Goal: Information Seeking & Learning: Learn about a topic

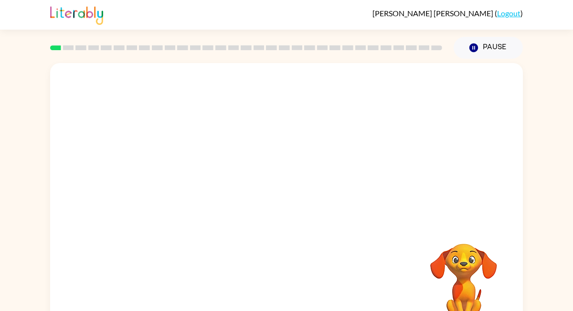
click at [172, 181] on video "Your browser must support playing .mp4 files to use Literably. Please try using…" at bounding box center [286, 143] width 473 height 161
click at [204, 178] on video "Your browser must support playing .mp4 files to use Literably. Please try using…" at bounding box center [286, 143] width 473 height 161
drag, startPoint x: 182, startPoint y: 177, endPoint x: 230, endPoint y: 180, distance: 48.8
click at [230, 176] on video "Your browser must support playing .mp4 files to use Literably. Please try using…" at bounding box center [286, 143] width 473 height 161
click at [292, 195] on div at bounding box center [286, 204] width 61 height 35
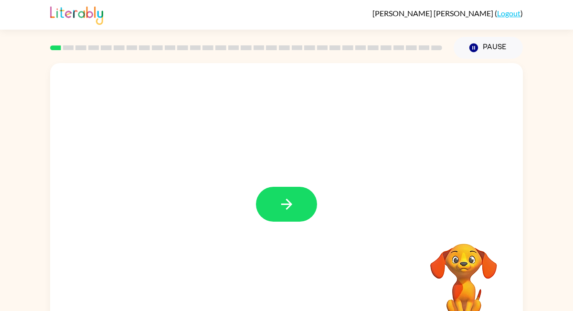
click at [292, 196] on icon "button" at bounding box center [287, 204] width 17 height 17
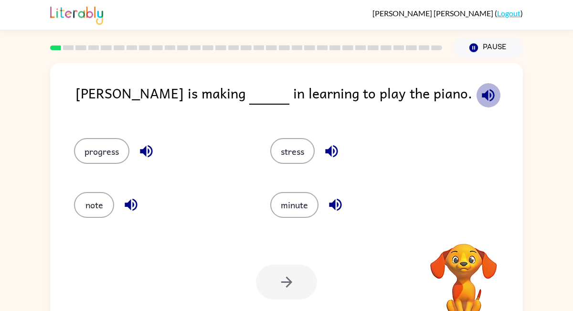
click at [480, 89] on icon "button" at bounding box center [488, 95] width 17 height 17
click at [112, 149] on button "progress" at bounding box center [101, 151] width 55 height 26
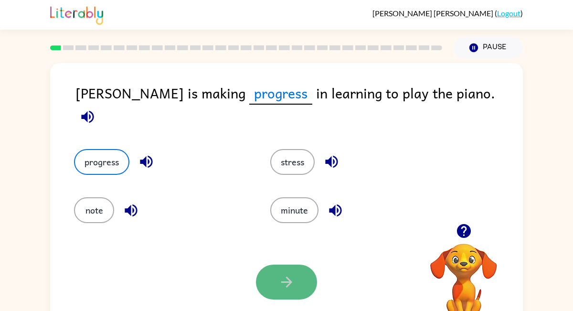
click at [272, 279] on button "button" at bounding box center [286, 282] width 61 height 35
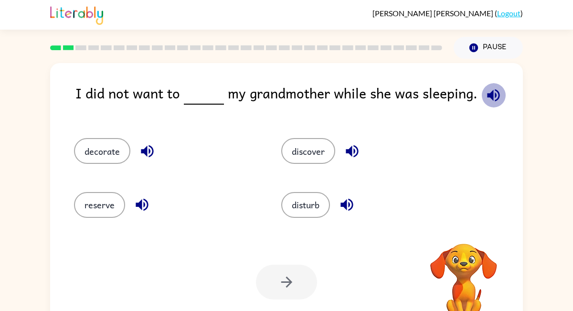
click at [489, 91] on icon "button" at bounding box center [493, 95] width 12 height 12
click at [309, 206] on button "disturb" at bounding box center [305, 205] width 49 height 26
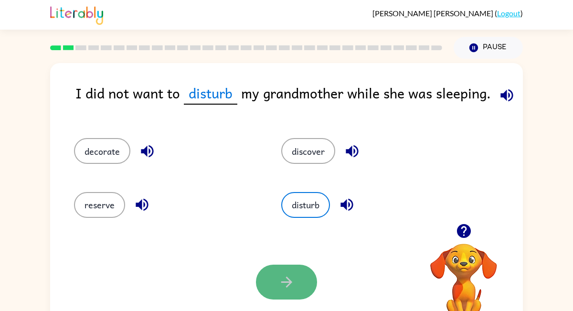
click at [278, 283] on button "button" at bounding box center [286, 282] width 61 height 35
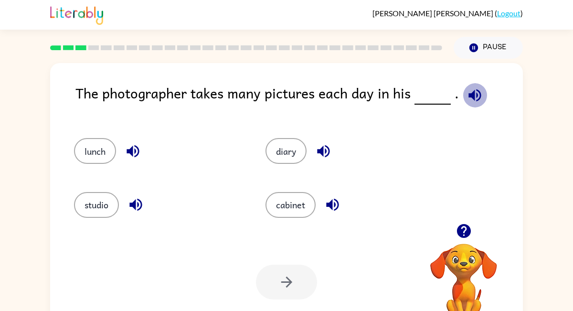
click at [469, 96] on icon "button" at bounding box center [475, 95] width 12 height 12
drag, startPoint x: 204, startPoint y: 178, endPoint x: 160, endPoint y: 174, distance: 44.2
click at [162, 174] on div "studio" at bounding box center [152, 201] width 192 height 54
click at [86, 208] on button "studio" at bounding box center [96, 205] width 45 height 26
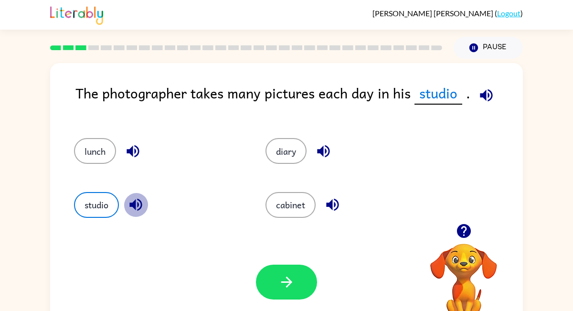
click at [138, 205] on icon "button" at bounding box center [136, 205] width 12 height 12
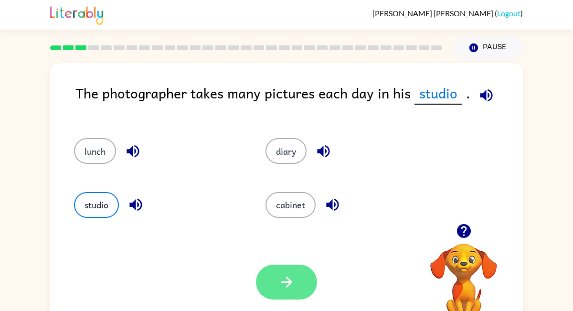
click at [282, 282] on icon "button" at bounding box center [286, 282] width 11 height 11
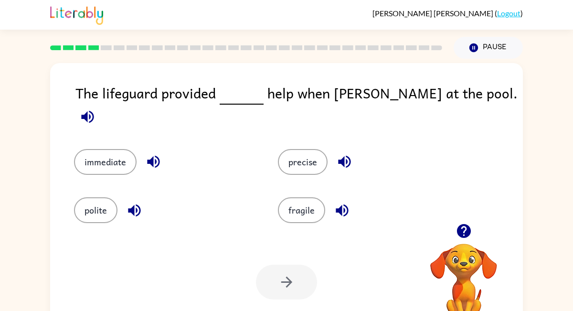
click at [94, 110] on icon "button" at bounding box center [87, 116] width 12 height 12
click at [150, 153] on icon "button" at bounding box center [153, 161] width 17 height 17
click at [108, 149] on button "immediate" at bounding box center [105, 162] width 63 height 26
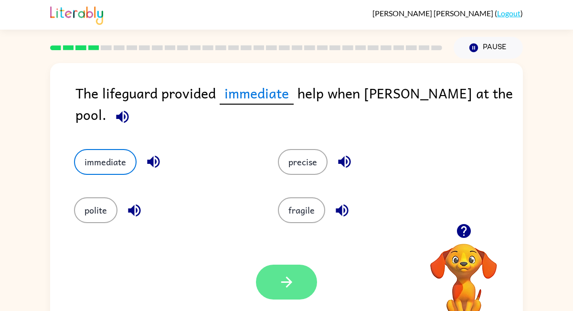
click at [273, 279] on button "button" at bounding box center [286, 282] width 61 height 35
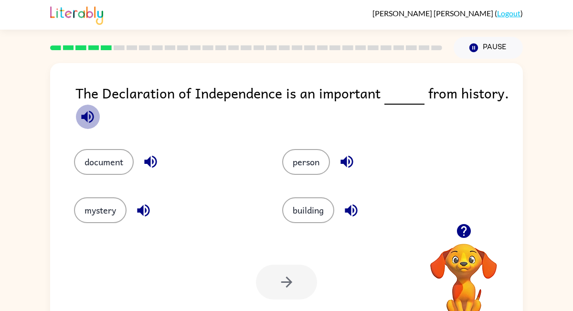
click at [84, 114] on icon "button" at bounding box center [87, 116] width 17 height 17
click at [146, 158] on icon "button" at bounding box center [150, 161] width 17 height 17
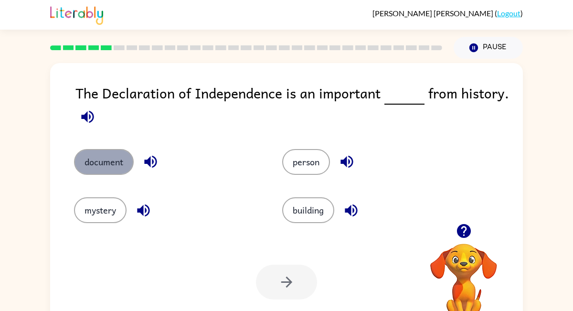
click at [103, 153] on button "document" at bounding box center [104, 162] width 60 height 26
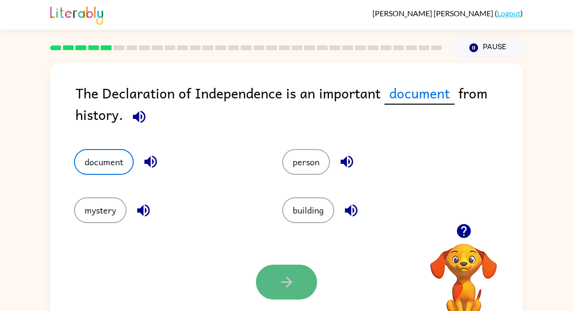
click at [281, 285] on icon "button" at bounding box center [287, 282] width 17 height 17
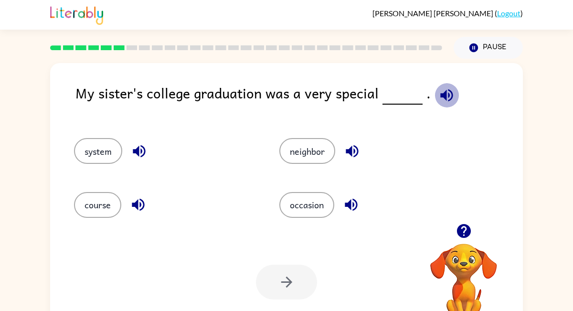
click at [442, 88] on icon "button" at bounding box center [447, 95] width 17 height 17
click at [357, 202] on icon "button" at bounding box center [351, 205] width 12 height 12
click at [312, 206] on button "occasion" at bounding box center [307, 205] width 55 height 26
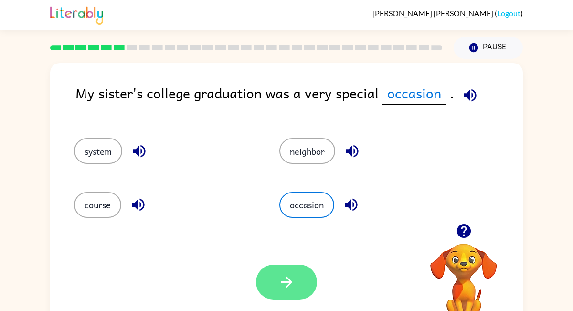
click at [291, 278] on icon "button" at bounding box center [287, 282] width 17 height 17
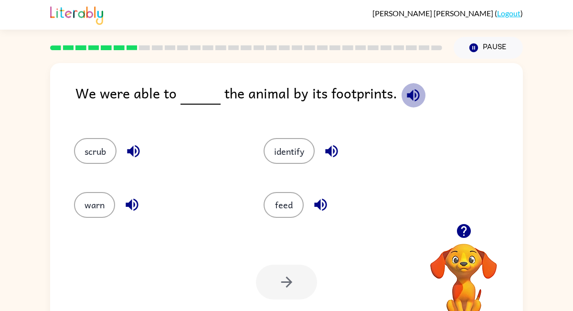
click at [410, 93] on icon "button" at bounding box center [413, 95] width 17 height 17
click at [330, 147] on icon "button" at bounding box center [332, 151] width 17 height 17
click at [332, 146] on icon "button" at bounding box center [331, 151] width 12 height 12
click at [331, 146] on icon "button" at bounding box center [332, 151] width 17 height 17
click at [295, 154] on button "identify" at bounding box center [289, 151] width 51 height 26
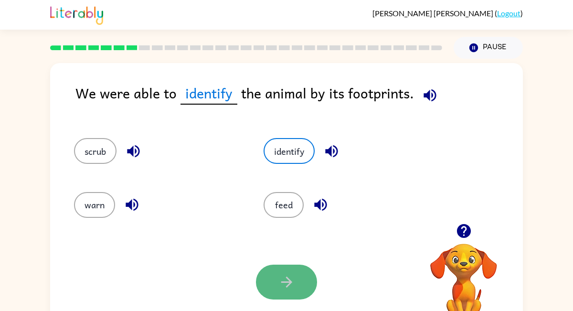
click at [280, 269] on button "button" at bounding box center [286, 282] width 61 height 35
click at [295, 285] on div at bounding box center [286, 282] width 61 height 35
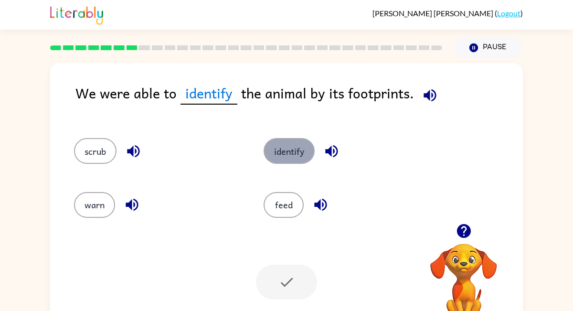
click at [283, 143] on button "identify" at bounding box center [289, 151] width 51 height 26
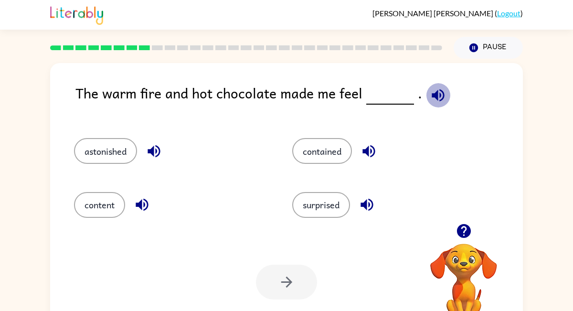
click at [432, 94] on icon "button" at bounding box center [438, 95] width 12 height 12
click at [161, 146] on icon "button" at bounding box center [154, 151] width 17 height 17
click at [143, 199] on icon "button" at bounding box center [142, 204] width 17 height 17
click at [374, 200] on icon "button" at bounding box center [367, 204] width 17 height 17
click at [367, 150] on icon "button" at bounding box center [369, 151] width 12 height 12
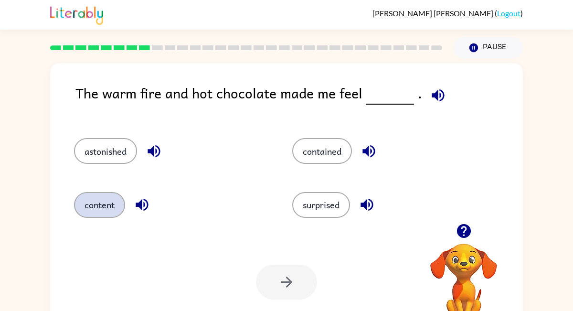
click at [105, 208] on button "content" at bounding box center [99, 205] width 51 height 26
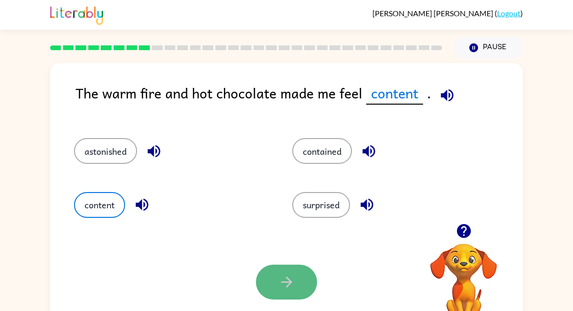
click at [301, 284] on button "button" at bounding box center [286, 282] width 61 height 35
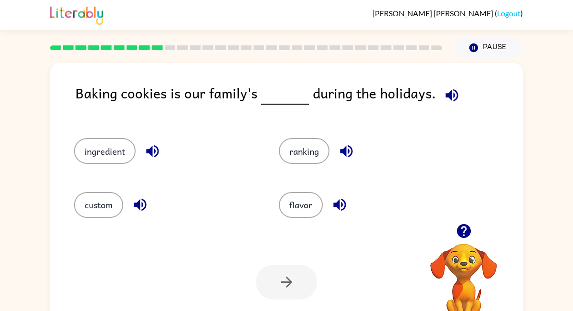
click at [449, 91] on icon "button" at bounding box center [452, 95] width 17 height 17
click at [342, 205] on icon "button" at bounding box center [340, 205] width 12 height 12
click at [345, 148] on icon "button" at bounding box center [346, 151] width 17 height 17
click at [141, 202] on icon "button" at bounding box center [140, 205] width 12 height 12
click at [149, 151] on icon "button" at bounding box center [152, 151] width 12 height 12
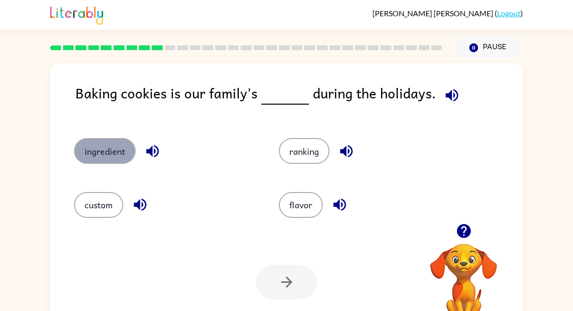
click at [126, 152] on button "ingredient" at bounding box center [105, 151] width 62 height 26
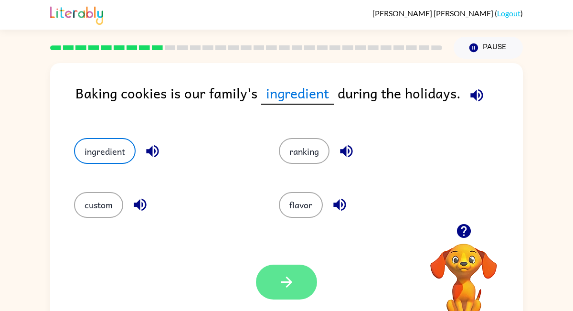
click at [305, 292] on button "button" at bounding box center [286, 282] width 61 height 35
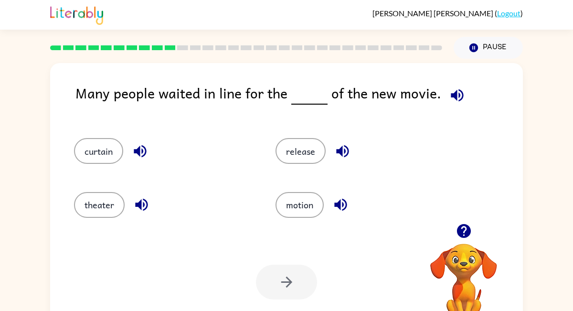
click at [451, 94] on icon "button" at bounding box center [457, 95] width 12 height 12
click at [303, 146] on button "release" at bounding box center [301, 151] width 50 height 26
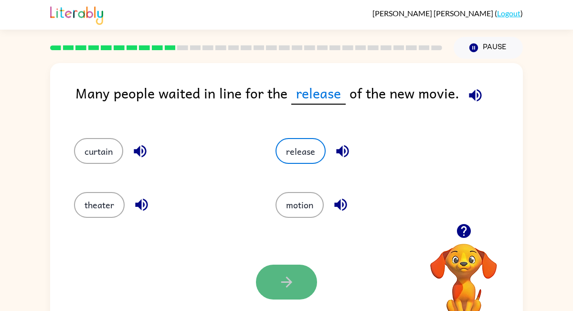
click at [290, 281] on icon "button" at bounding box center [286, 282] width 11 height 11
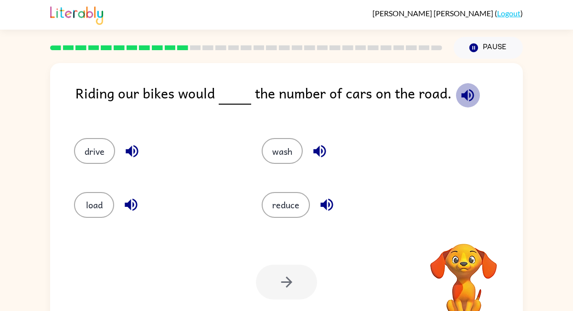
click at [462, 88] on icon "button" at bounding box center [468, 95] width 17 height 17
click at [287, 210] on button "reduce" at bounding box center [286, 205] width 48 height 26
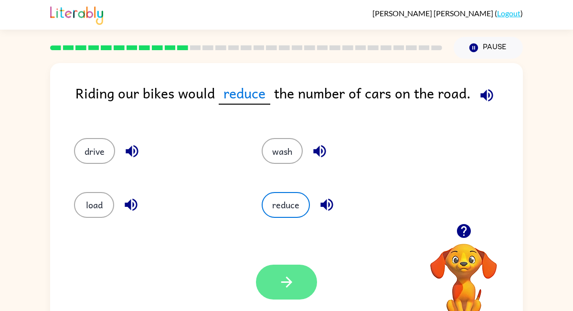
click at [290, 285] on icon "button" at bounding box center [287, 282] width 17 height 17
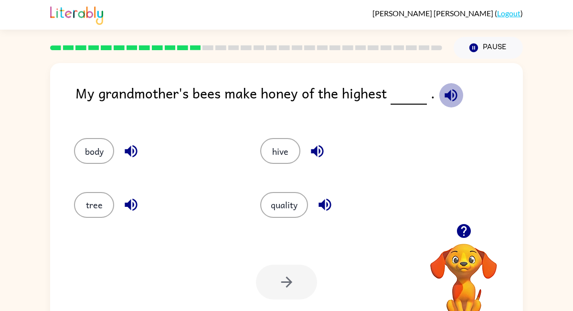
click at [449, 91] on icon "button" at bounding box center [451, 95] width 17 height 17
click at [130, 203] on icon "button" at bounding box center [131, 205] width 12 height 12
click at [311, 151] on icon "button" at bounding box center [317, 151] width 17 height 17
click at [331, 203] on icon "button" at bounding box center [325, 205] width 12 height 12
click at [280, 210] on button "quality" at bounding box center [284, 205] width 48 height 26
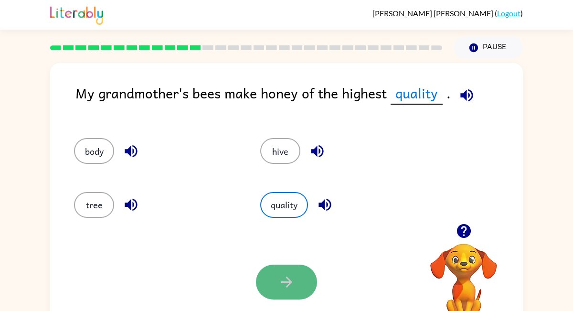
click at [286, 288] on icon "button" at bounding box center [287, 282] width 17 height 17
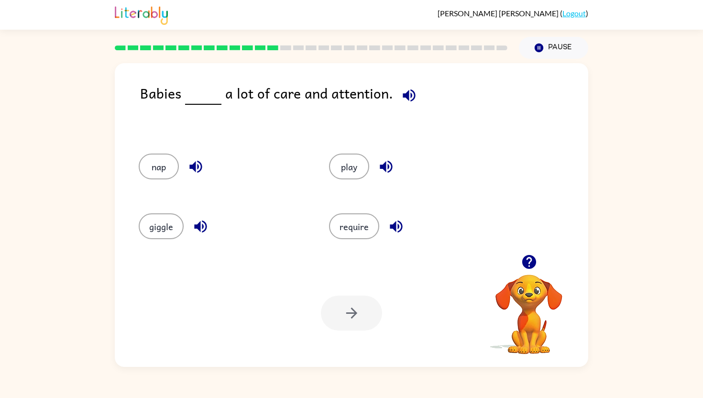
click at [406, 90] on icon "button" at bounding box center [408, 95] width 17 height 17
click at [369, 224] on button "require" at bounding box center [354, 226] width 50 height 26
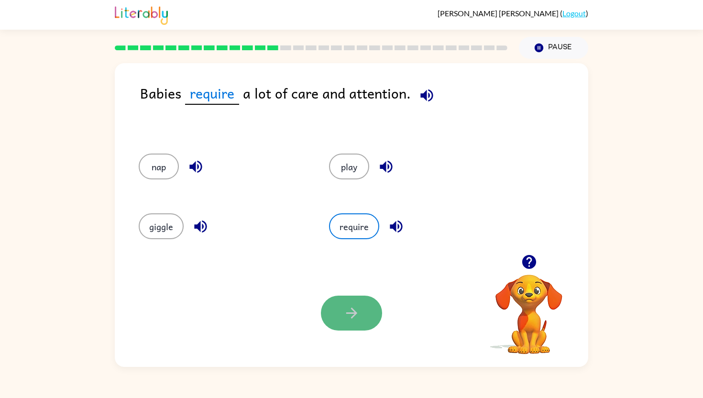
click at [347, 302] on button "button" at bounding box center [351, 312] width 61 height 35
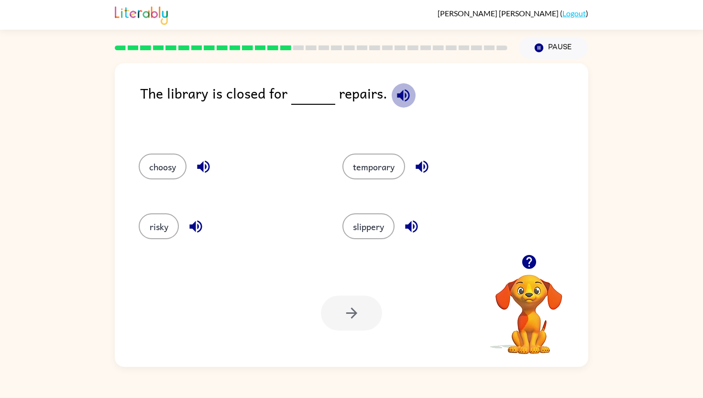
click at [400, 91] on icon "button" at bounding box center [403, 95] width 17 height 17
click at [386, 165] on button "temporary" at bounding box center [373, 166] width 63 height 26
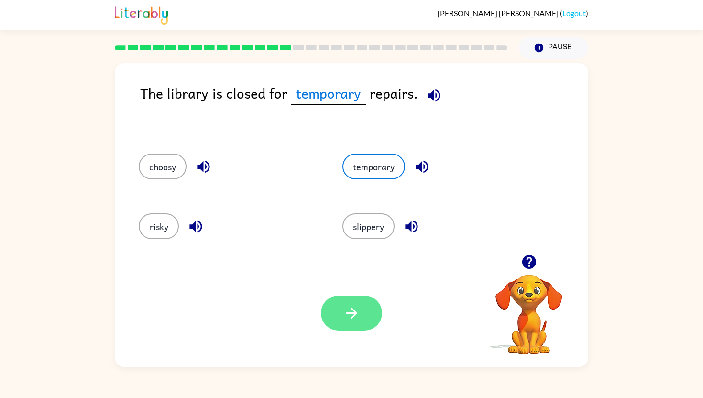
click at [367, 303] on button "button" at bounding box center [351, 312] width 61 height 35
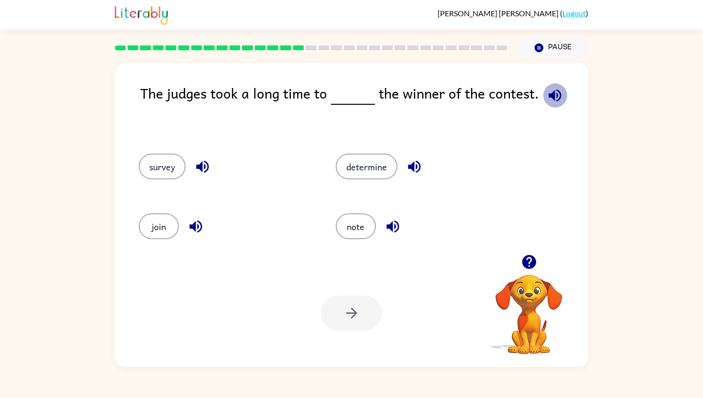
click at [548, 90] on icon "button" at bounding box center [554, 95] width 17 height 17
click at [379, 166] on button "determine" at bounding box center [366, 166] width 62 height 26
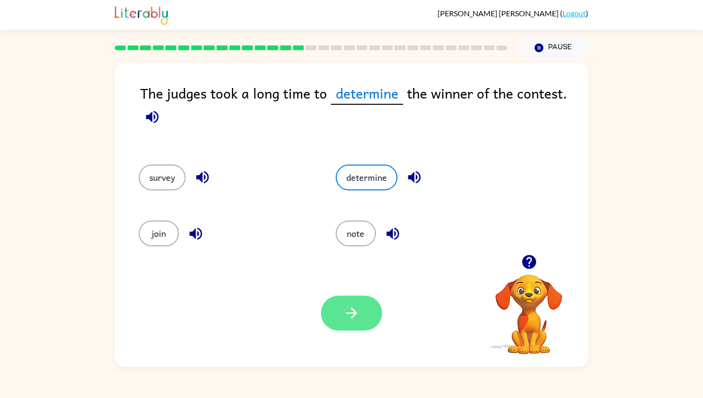
click at [355, 308] on icon "button" at bounding box center [351, 312] width 17 height 17
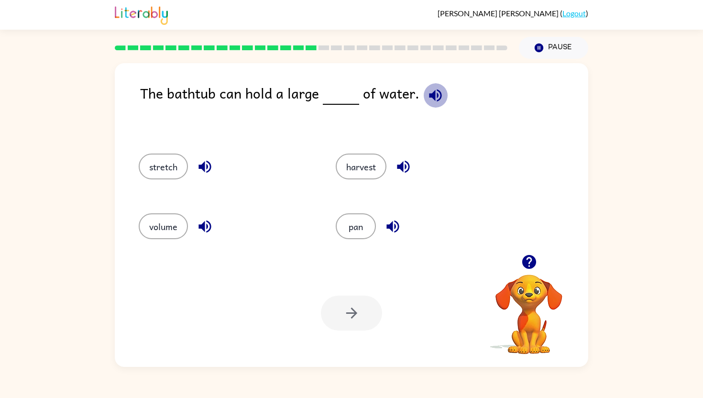
click at [430, 89] on icon "button" at bounding box center [435, 95] width 17 height 17
click at [395, 223] on icon "button" at bounding box center [392, 226] width 17 height 17
click at [406, 162] on icon "button" at bounding box center [403, 167] width 12 height 12
click at [204, 224] on icon "button" at bounding box center [204, 226] width 12 height 12
click at [203, 165] on icon "button" at bounding box center [204, 167] width 12 height 12
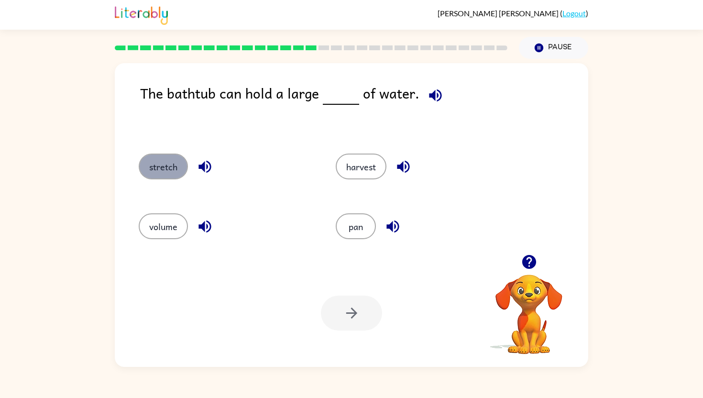
click at [169, 162] on button "stretch" at bounding box center [163, 166] width 49 height 26
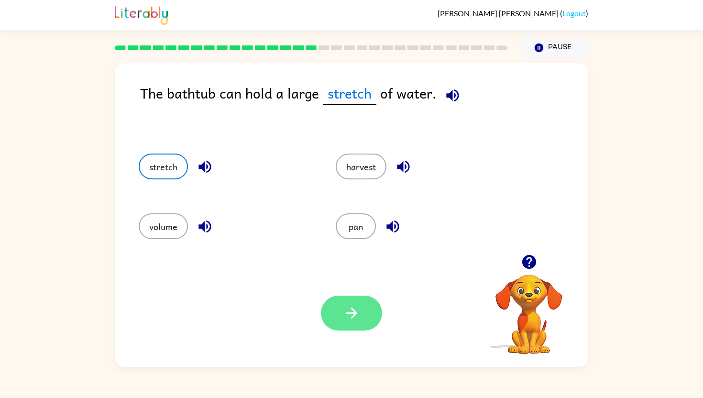
click at [354, 311] on icon "button" at bounding box center [351, 312] width 17 height 17
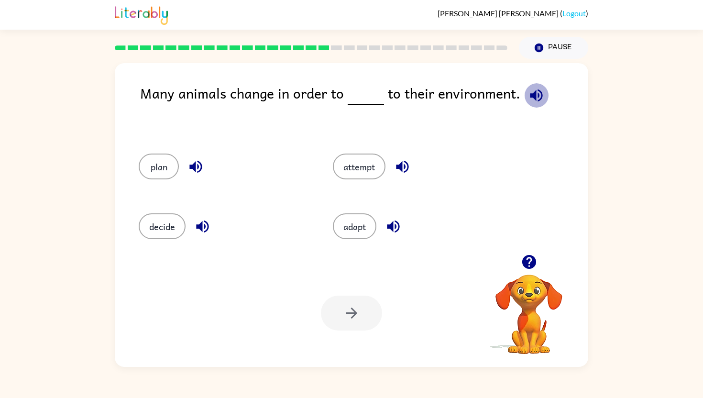
click at [531, 85] on button "button" at bounding box center [536, 95] width 24 height 24
click at [349, 227] on button "adapt" at bounding box center [354, 226] width 43 height 26
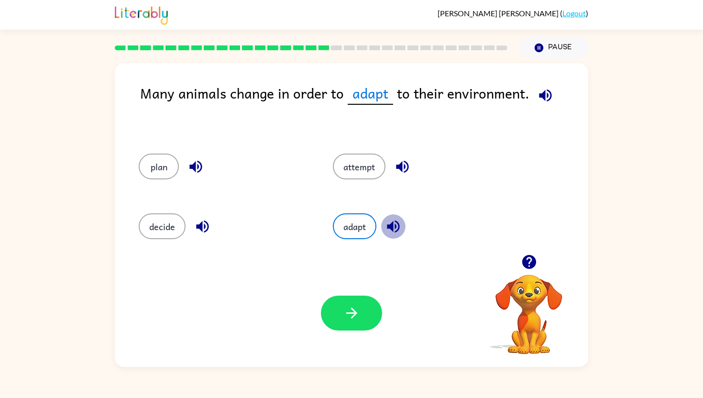
click at [389, 222] on icon "button" at bounding box center [393, 226] width 17 height 17
click at [354, 298] on button "button" at bounding box center [351, 312] width 61 height 35
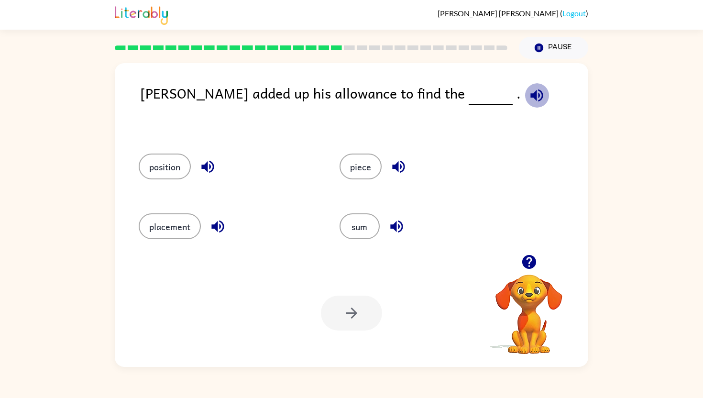
click at [528, 92] on icon "button" at bounding box center [536, 95] width 17 height 17
click at [222, 229] on icon "button" at bounding box center [217, 226] width 12 height 12
click at [393, 226] on icon "button" at bounding box center [396, 226] width 12 height 12
click at [388, 163] on button "button" at bounding box center [398, 166] width 24 height 24
click at [214, 158] on button "button" at bounding box center [207, 166] width 24 height 24
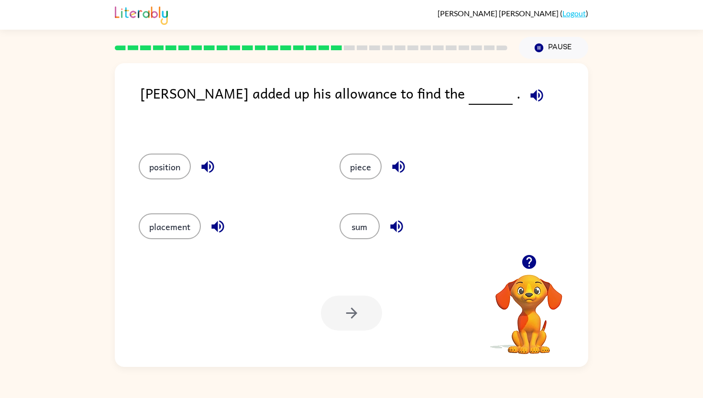
click at [528, 96] on icon "button" at bounding box center [536, 95] width 17 height 17
click at [367, 223] on button "sum" at bounding box center [359, 226] width 40 height 26
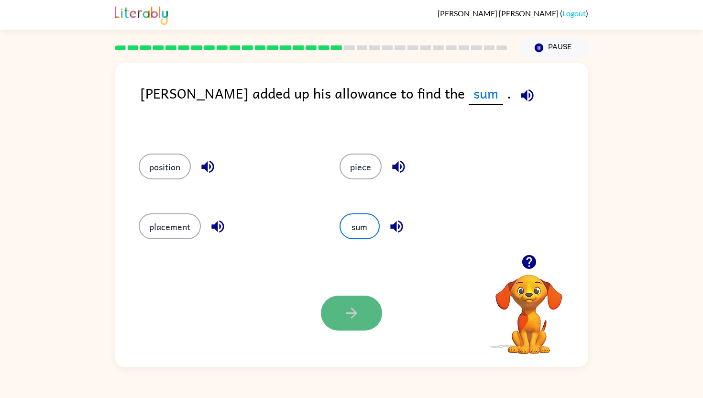
click at [349, 311] on icon "button" at bounding box center [351, 312] width 17 height 17
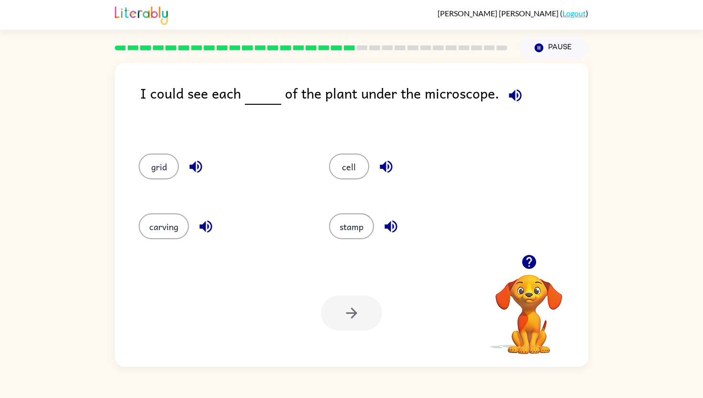
click at [513, 94] on icon "button" at bounding box center [514, 95] width 12 height 12
click at [360, 168] on button "cell" at bounding box center [349, 166] width 40 height 26
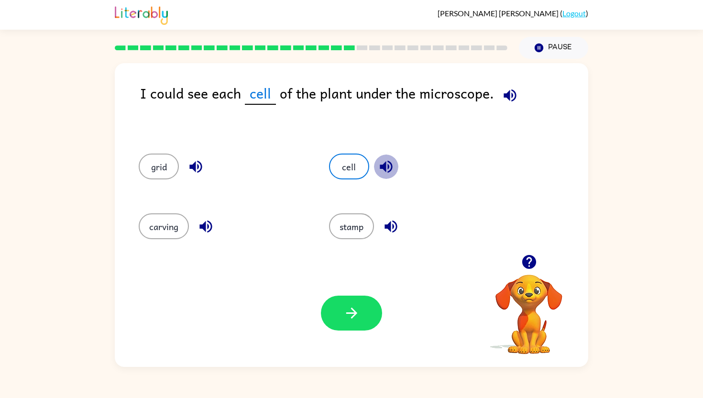
click at [377, 163] on button "button" at bounding box center [386, 166] width 24 height 24
click at [514, 90] on icon "button" at bounding box center [509, 95] width 17 height 17
click at [389, 161] on icon "button" at bounding box center [385, 167] width 12 height 12
click at [516, 92] on button "button" at bounding box center [509, 95] width 24 height 24
click at [151, 167] on button "grid" at bounding box center [159, 166] width 40 height 26
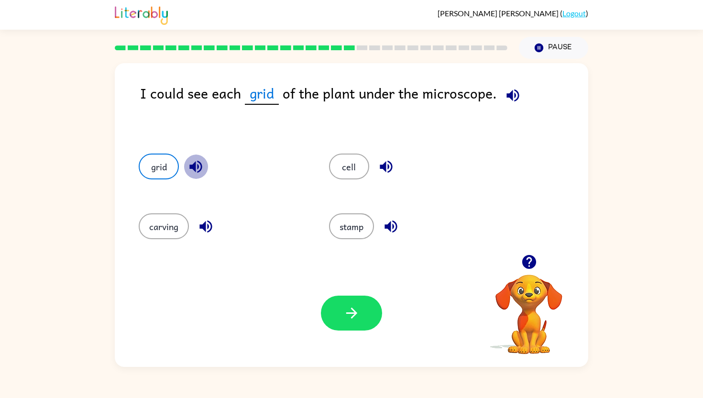
click at [197, 163] on icon "button" at bounding box center [195, 166] width 17 height 17
click at [205, 225] on icon "button" at bounding box center [205, 226] width 12 height 12
click at [395, 224] on icon "button" at bounding box center [390, 226] width 17 height 17
click at [368, 306] on button "button" at bounding box center [351, 312] width 61 height 35
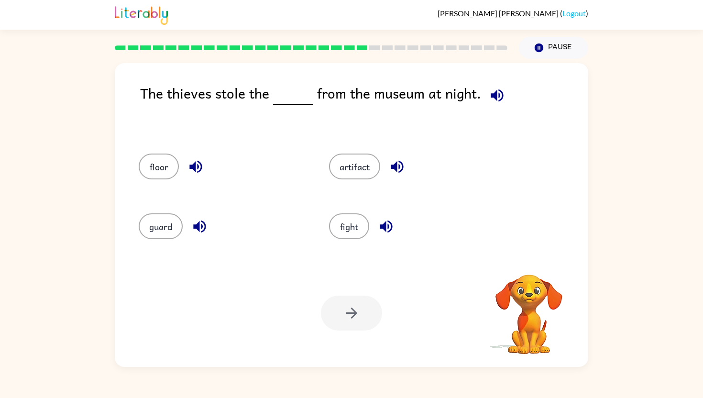
click at [494, 96] on icon "button" at bounding box center [496, 95] width 17 height 17
click at [196, 224] on icon "button" at bounding box center [199, 226] width 12 height 12
click at [403, 164] on icon "button" at bounding box center [397, 166] width 17 height 17
click at [363, 162] on button "artifact" at bounding box center [354, 166] width 51 height 26
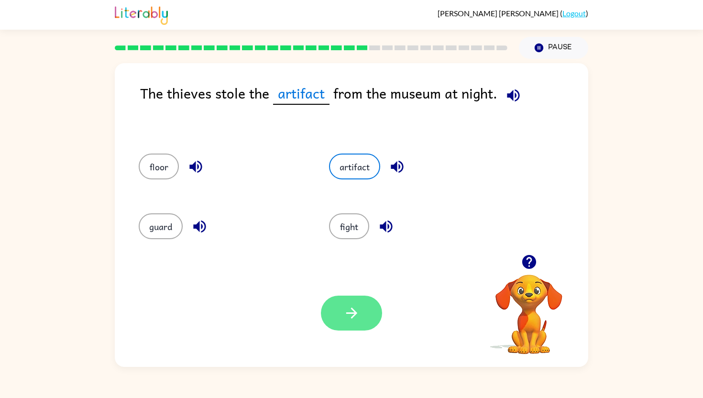
click at [351, 311] on icon "button" at bounding box center [351, 312] width 11 height 11
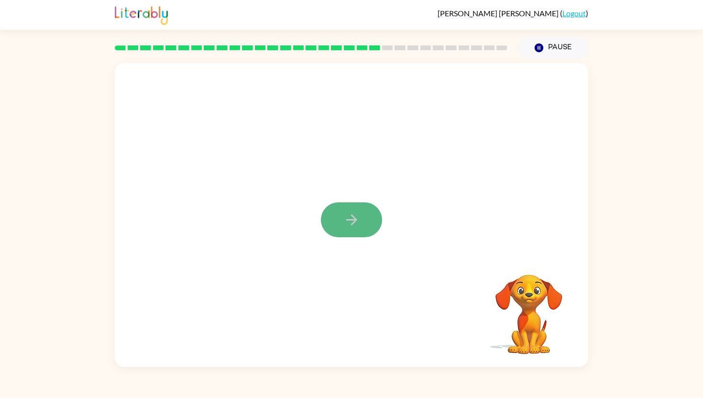
click at [349, 210] on button "button" at bounding box center [351, 219] width 61 height 35
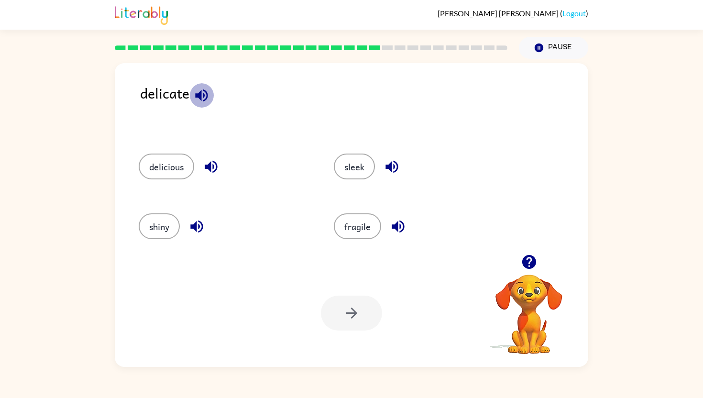
click at [201, 96] on icon "button" at bounding box center [201, 95] width 17 height 17
click at [364, 227] on button "fragile" at bounding box center [357, 226] width 47 height 26
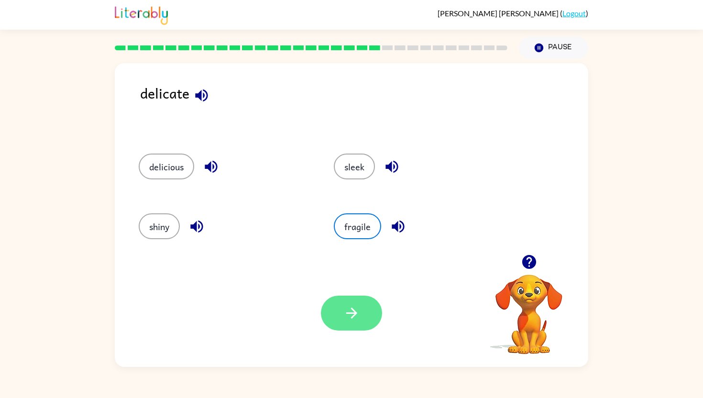
click at [344, 311] on icon "button" at bounding box center [351, 312] width 17 height 17
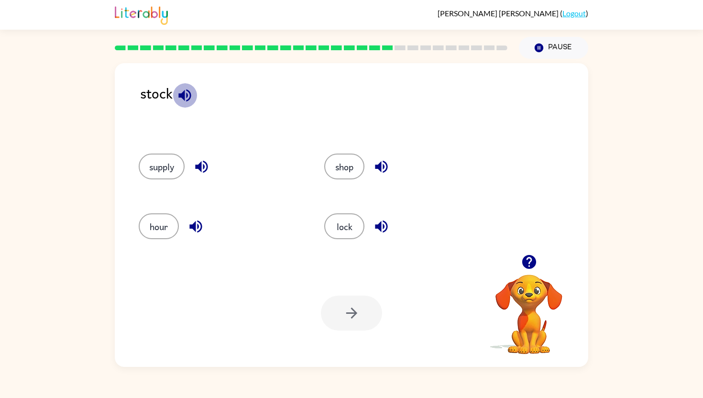
click at [181, 95] on icon "button" at bounding box center [184, 95] width 12 height 12
click at [207, 166] on icon "button" at bounding box center [201, 167] width 12 height 12
click at [171, 165] on button "supply" at bounding box center [162, 166] width 46 height 26
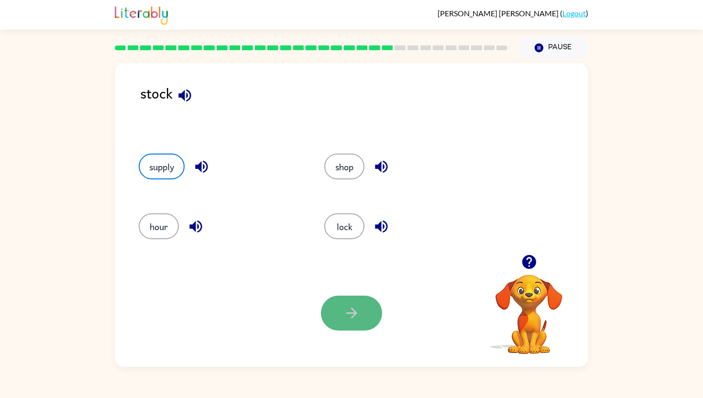
click at [368, 311] on button "button" at bounding box center [351, 312] width 61 height 35
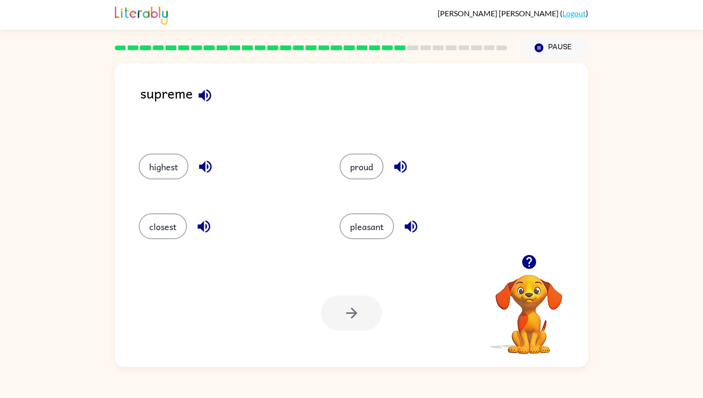
click at [201, 93] on icon "button" at bounding box center [204, 95] width 12 height 12
click at [415, 222] on icon "button" at bounding box center [410, 226] width 12 height 12
click at [402, 171] on icon "button" at bounding box center [400, 166] width 17 height 17
click at [203, 227] on icon "button" at bounding box center [203, 226] width 12 height 12
click at [202, 162] on icon "button" at bounding box center [205, 166] width 17 height 17
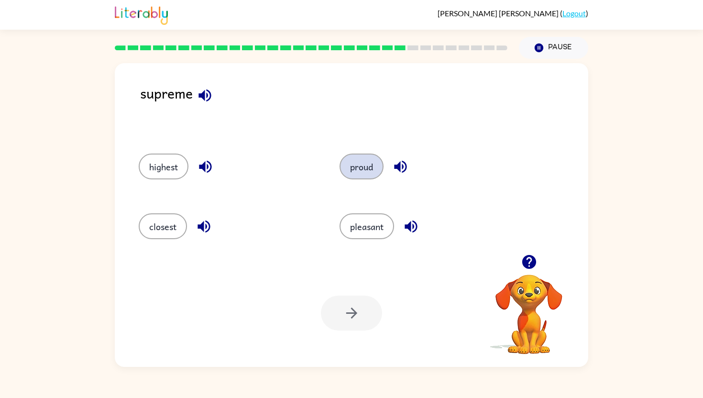
click at [361, 158] on button "proud" at bounding box center [361, 166] width 44 height 26
click at [354, 310] on icon "button" at bounding box center [351, 312] width 17 height 17
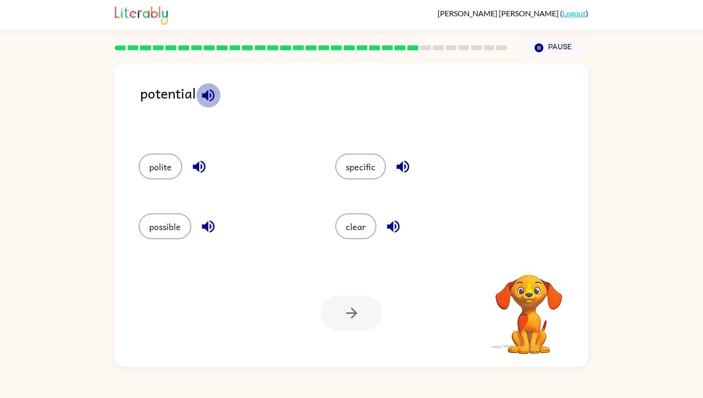
click at [207, 90] on icon "button" at bounding box center [208, 95] width 12 height 12
click at [403, 165] on icon "button" at bounding box center [402, 166] width 17 height 17
click at [399, 226] on icon "button" at bounding box center [393, 226] width 17 height 17
click at [213, 224] on icon "button" at bounding box center [208, 226] width 17 height 17
click at [198, 159] on icon "button" at bounding box center [199, 166] width 17 height 17
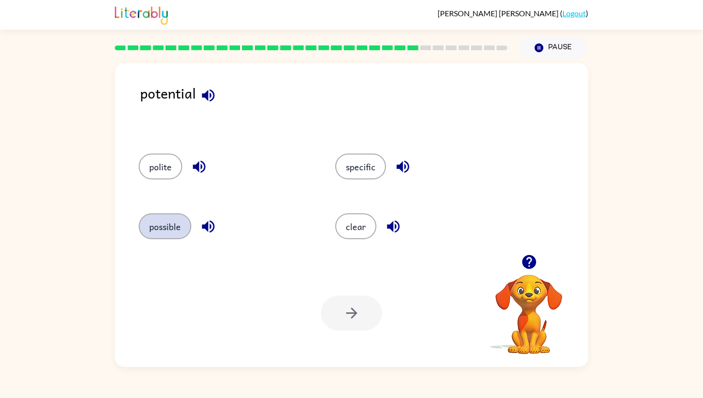
click at [174, 231] on button "possible" at bounding box center [165, 226] width 53 height 26
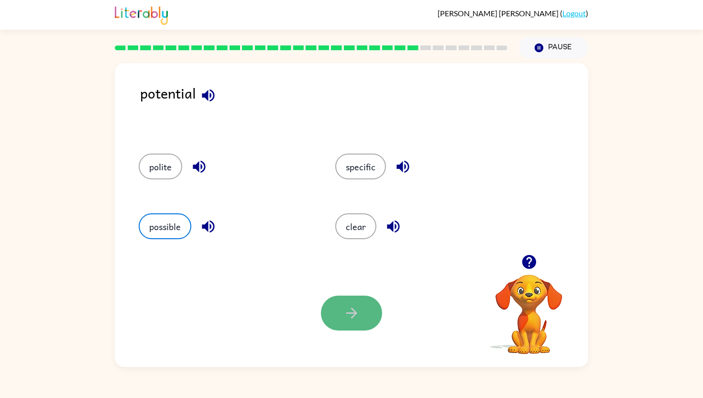
click at [340, 311] on button "button" at bounding box center [351, 312] width 61 height 35
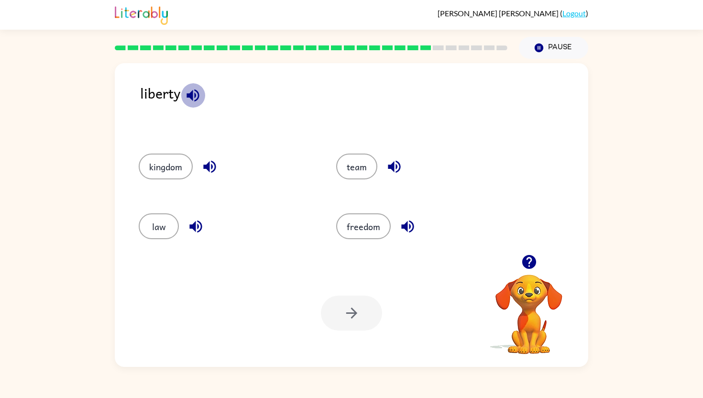
click at [195, 93] on icon "button" at bounding box center [192, 95] width 17 height 17
click at [212, 163] on icon "button" at bounding box center [209, 166] width 17 height 17
click at [370, 233] on button "freedom" at bounding box center [363, 226] width 54 height 26
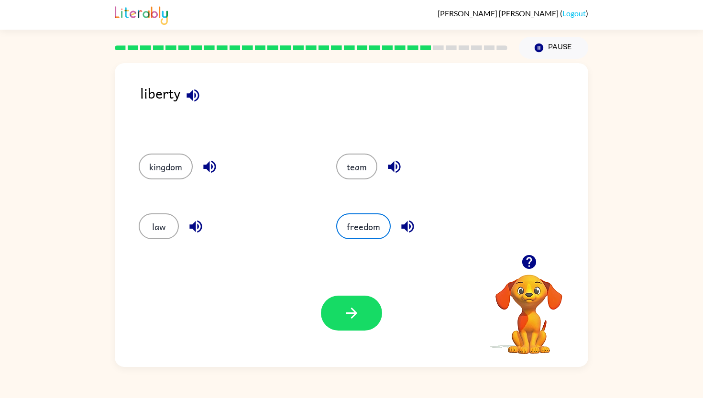
click at [405, 228] on icon "button" at bounding box center [407, 226] width 12 height 12
click at [365, 301] on button "button" at bounding box center [351, 312] width 61 height 35
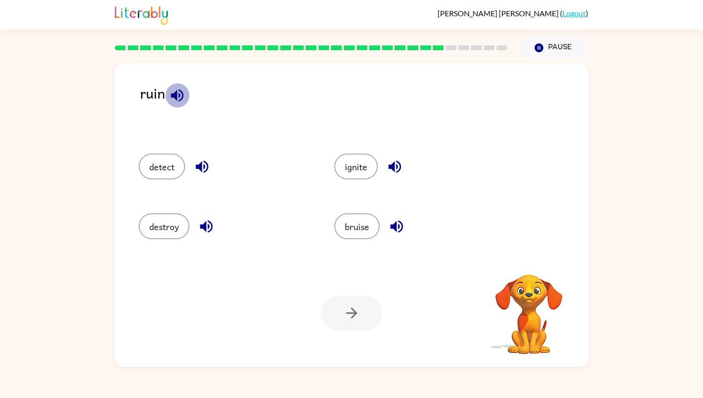
click at [172, 91] on icon "button" at bounding box center [177, 95] width 17 height 17
click at [206, 223] on icon "button" at bounding box center [206, 226] width 12 height 12
drag, startPoint x: 206, startPoint y: 223, endPoint x: 177, endPoint y: 221, distance: 28.7
click at [177, 221] on div "destroy" at bounding box center [225, 226] width 173 height 26
click at [177, 221] on button "destroy" at bounding box center [164, 226] width 51 height 26
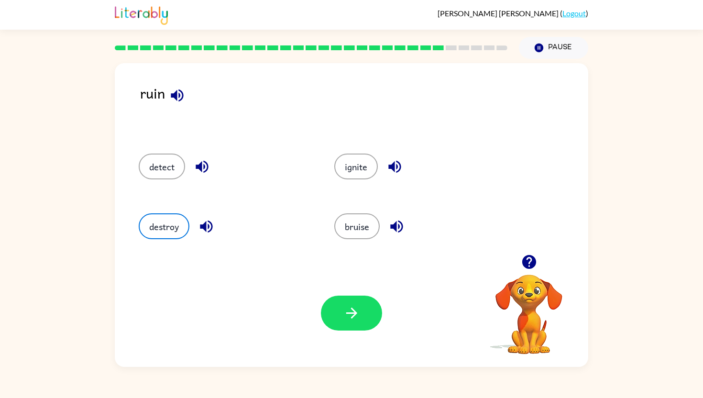
click at [404, 222] on icon "button" at bounding box center [396, 226] width 17 height 17
click at [357, 302] on button "button" at bounding box center [351, 312] width 61 height 35
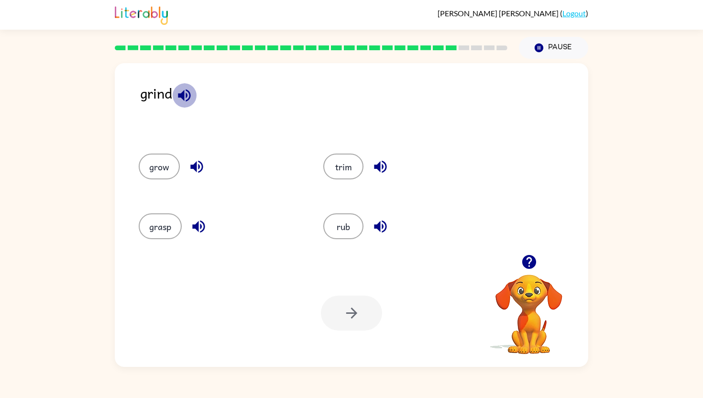
click at [176, 95] on icon "button" at bounding box center [184, 95] width 17 height 17
click at [334, 169] on button "trim" at bounding box center [343, 166] width 40 height 26
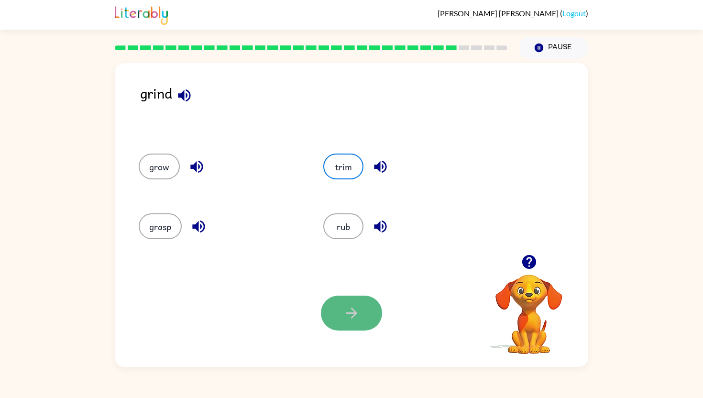
click at [344, 305] on icon "button" at bounding box center [351, 312] width 17 height 17
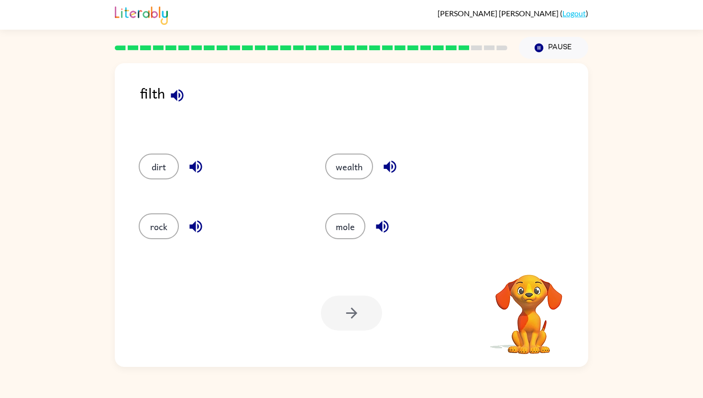
click at [178, 96] on icon "button" at bounding box center [177, 95] width 17 height 17
click at [193, 172] on icon "button" at bounding box center [195, 166] width 17 height 17
click at [195, 224] on icon "button" at bounding box center [195, 226] width 17 height 17
click at [384, 227] on icon "button" at bounding box center [382, 226] width 12 height 12
click at [395, 162] on icon "button" at bounding box center [389, 166] width 17 height 17
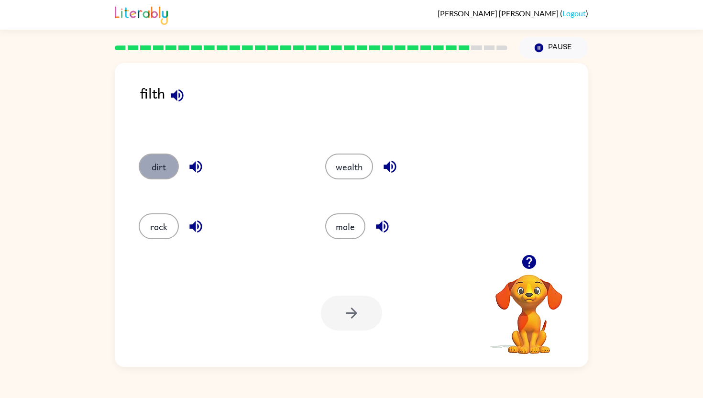
click at [152, 161] on button "dirt" at bounding box center [159, 166] width 40 height 26
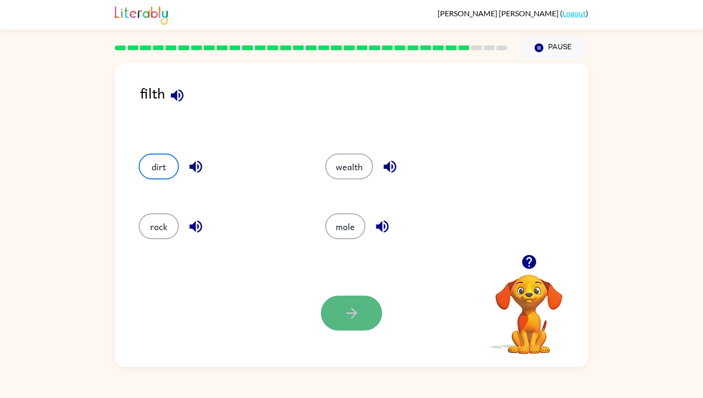
click at [350, 311] on button "button" at bounding box center [351, 312] width 61 height 35
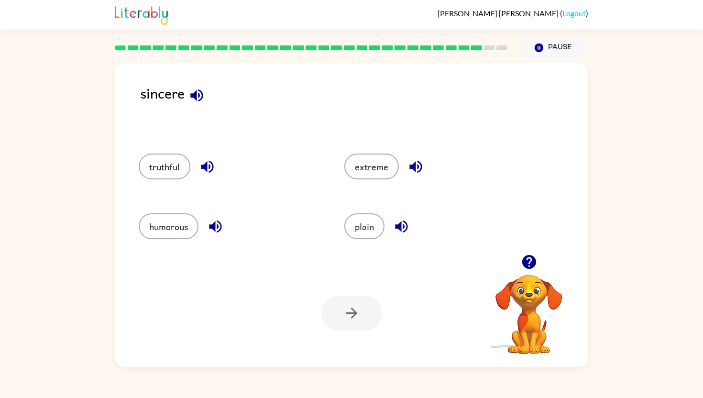
click at [532, 260] on icon "button" at bounding box center [528, 262] width 14 height 14
click at [189, 96] on icon "button" at bounding box center [196, 95] width 17 height 17
click at [212, 161] on icon "button" at bounding box center [207, 166] width 17 height 17
click at [184, 160] on button "truthful" at bounding box center [165, 166] width 52 height 26
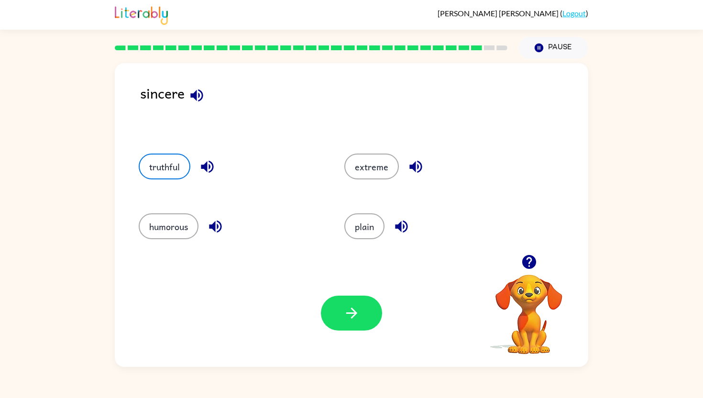
click at [418, 162] on icon "button" at bounding box center [415, 167] width 12 height 12
click at [400, 226] on icon "button" at bounding box center [401, 226] width 12 height 12
click at [211, 226] on icon "button" at bounding box center [215, 226] width 12 height 12
click at [347, 311] on button "button" at bounding box center [351, 312] width 61 height 35
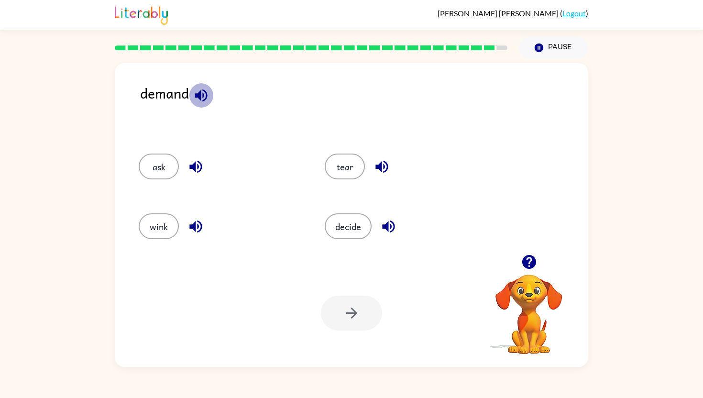
click at [201, 97] on icon "button" at bounding box center [201, 95] width 12 height 12
click at [391, 223] on icon "button" at bounding box center [388, 226] width 17 height 17
click at [351, 223] on button "decide" at bounding box center [347, 226] width 47 height 26
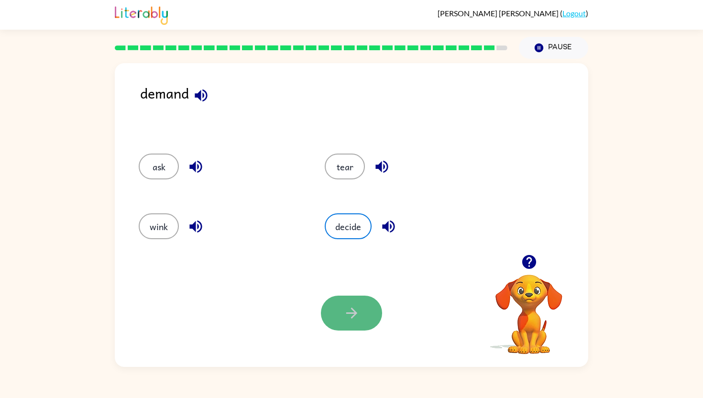
click at [362, 305] on button "button" at bounding box center [351, 312] width 61 height 35
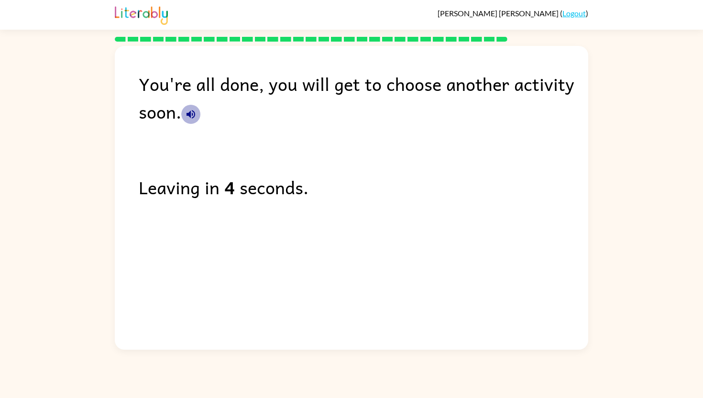
click at [189, 111] on icon "button" at bounding box center [190, 114] width 9 height 9
